Goal: Navigation & Orientation: Find specific page/section

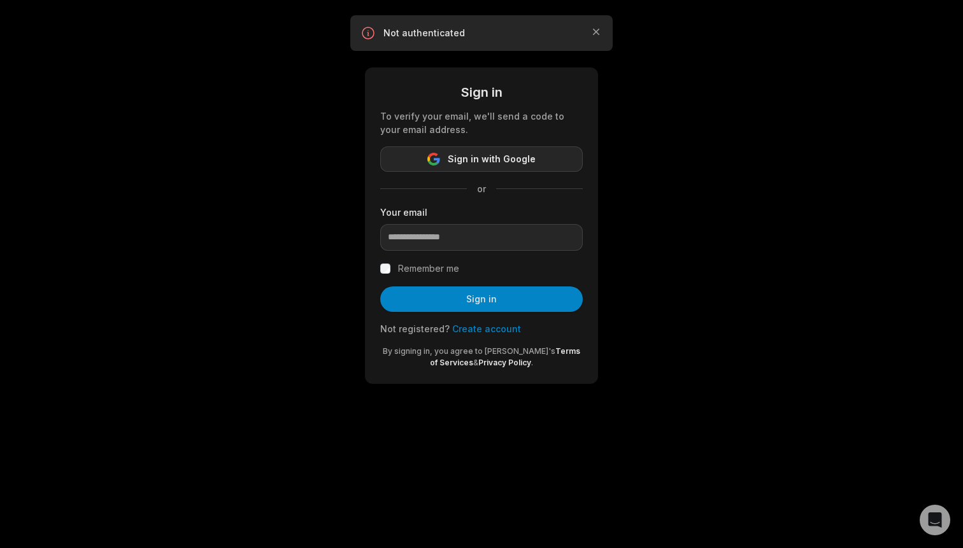
click at [537, 159] on button "Sign in with Google" at bounding box center [481, 159] width 203 height 25
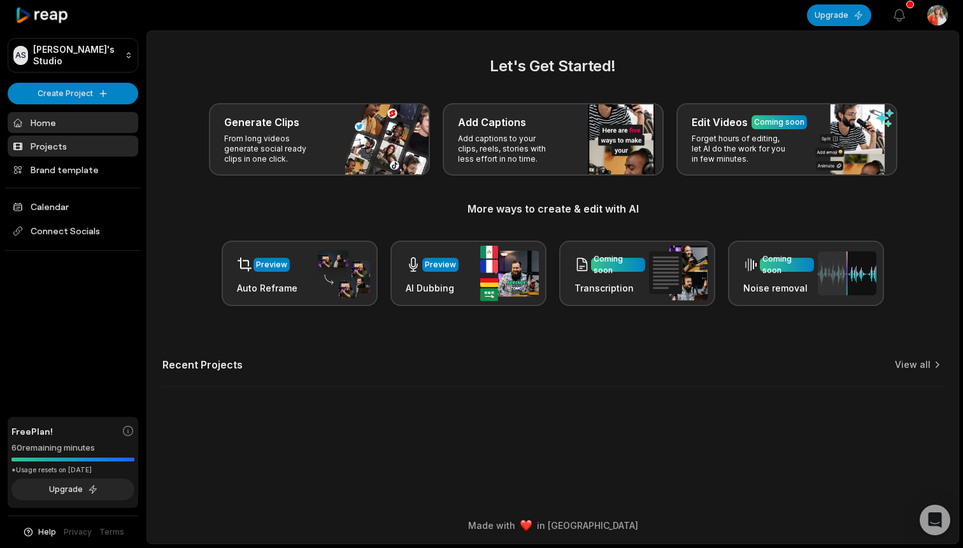
click at [75, 140] on link "Projects" at bounding box center [73, 146] width 131 height 21
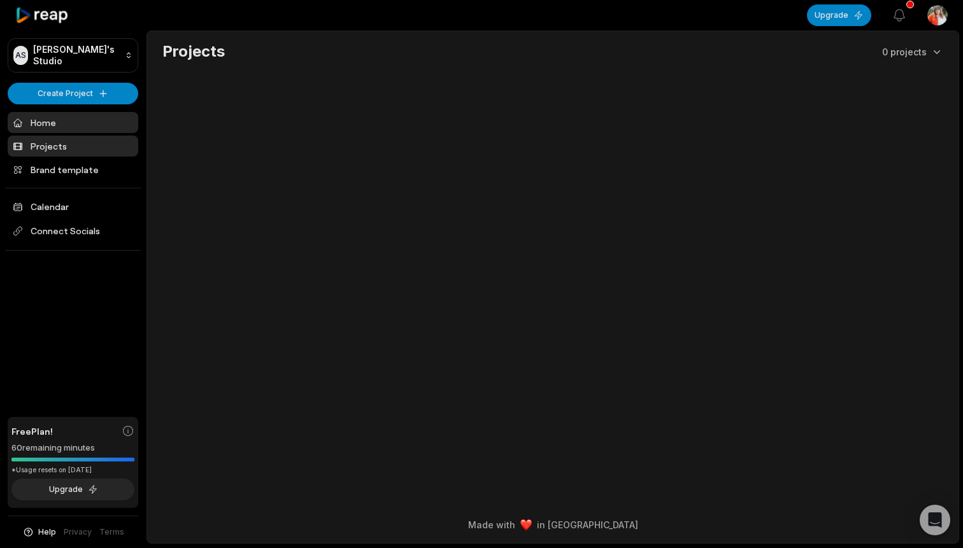
click at [92, 122] on link "Home" at bounding box center [73, 122] width 131 height 21
